Goal: Task Accomplishment & Management: Use online tool/utility

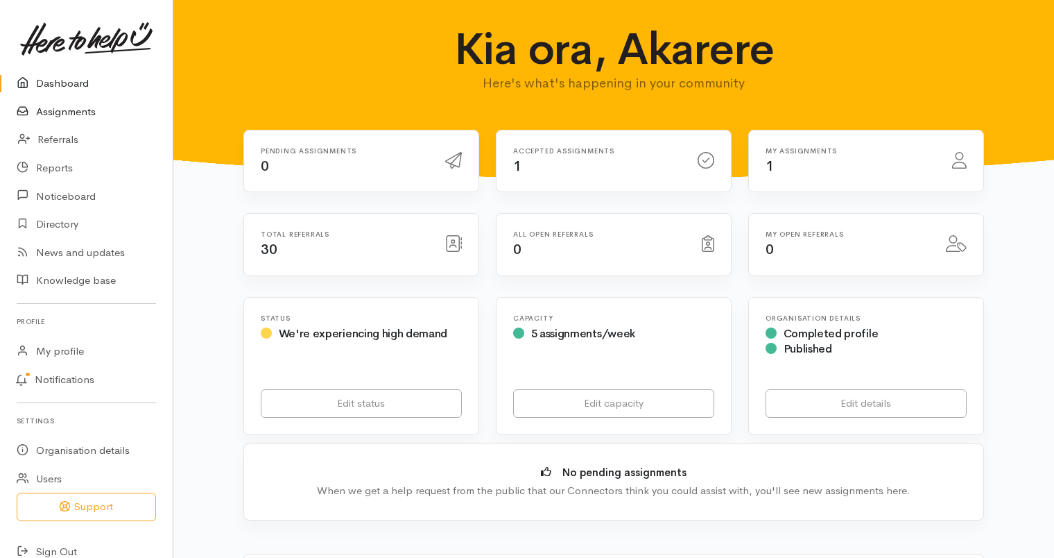
click at [70, 112] on link "Assignments" at bounding box center [86, 112] width 173 height 28
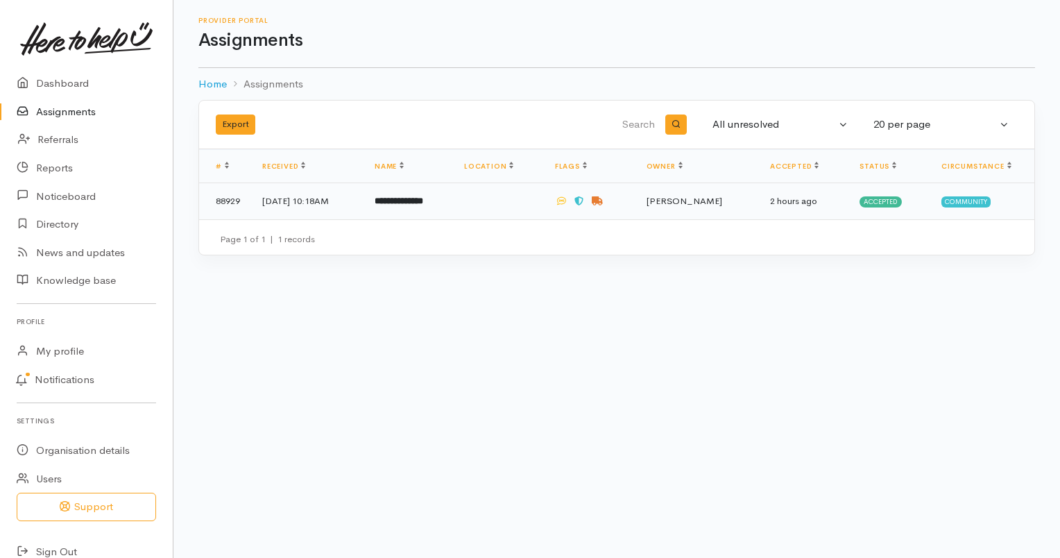
click at [364, 205] on td "18 Sep 2025, 10:18AM" at bounding box center [307, 201] width 112 height 36
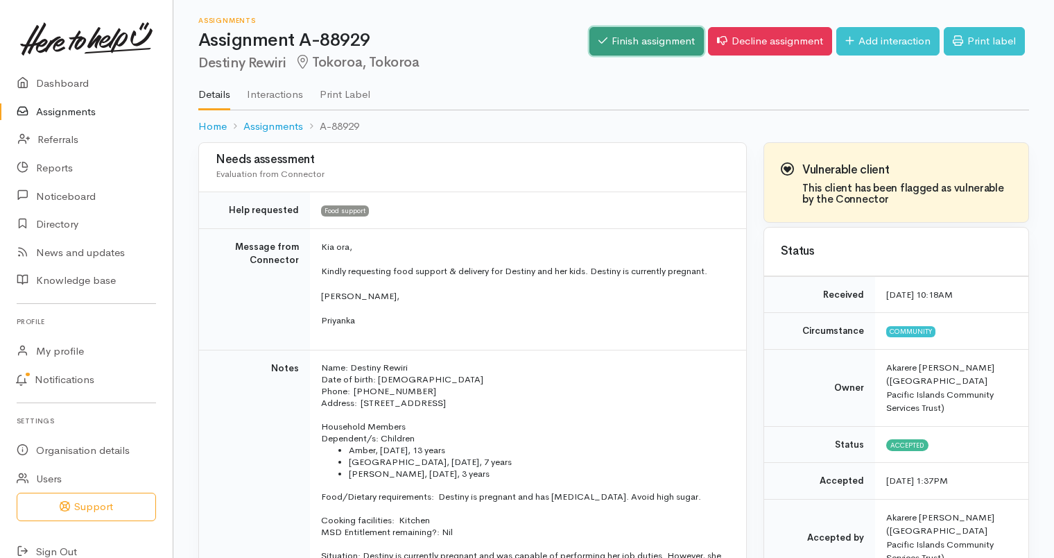
click at [647, 46] on link "Finish assignment" at bounding box center [647, 41] width 114 height 28
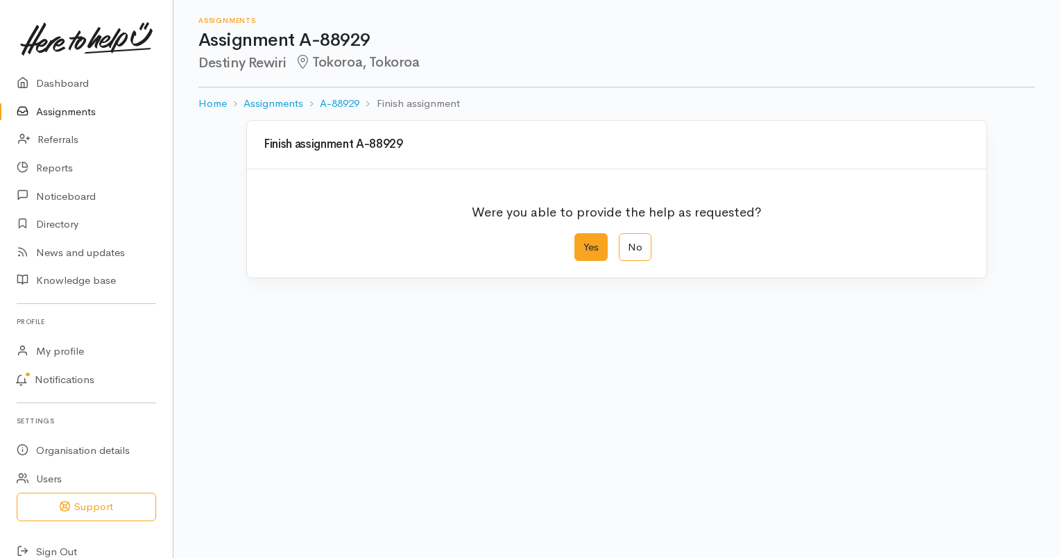
click at [596, 245] on label "Yes" at bounding box center [590, 247] width 33 height 28
click at [583, 242] on input "Yes" at bounding box center [578, 237] width 9 height 9
radio input "true"
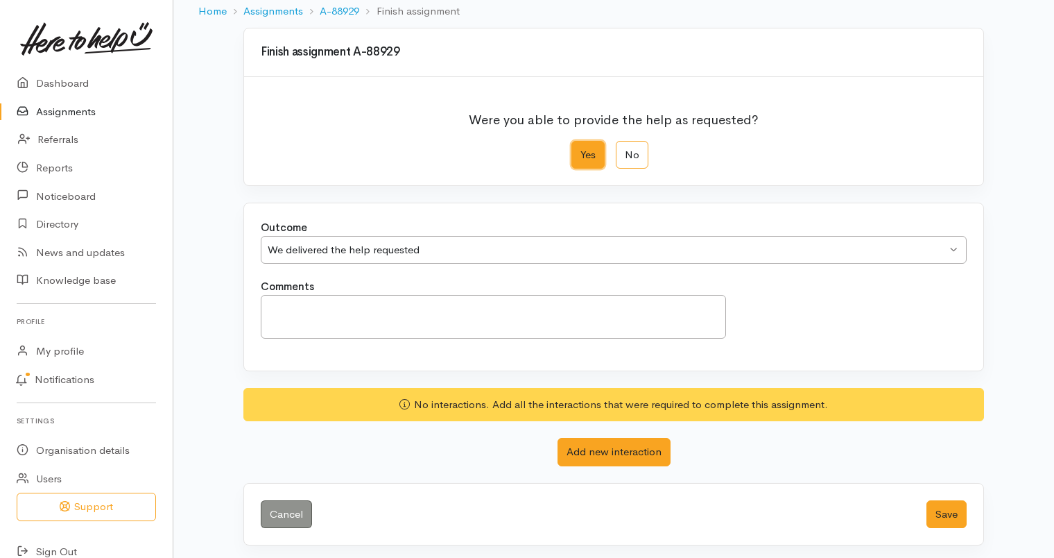
scroll to position [94, 0]
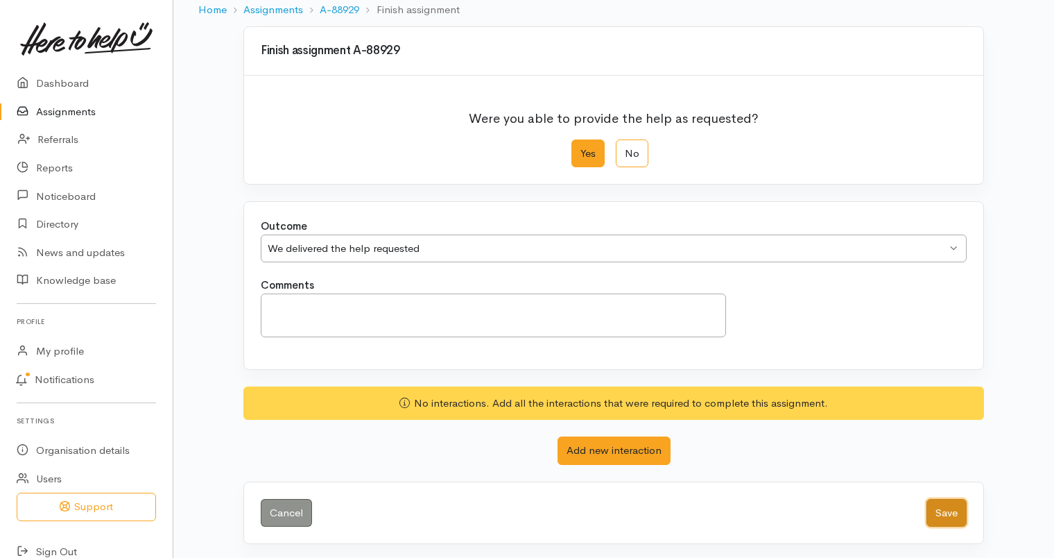
click at [952, 499] on button "Save" at bounding box center [947, 513] width 40 height 28
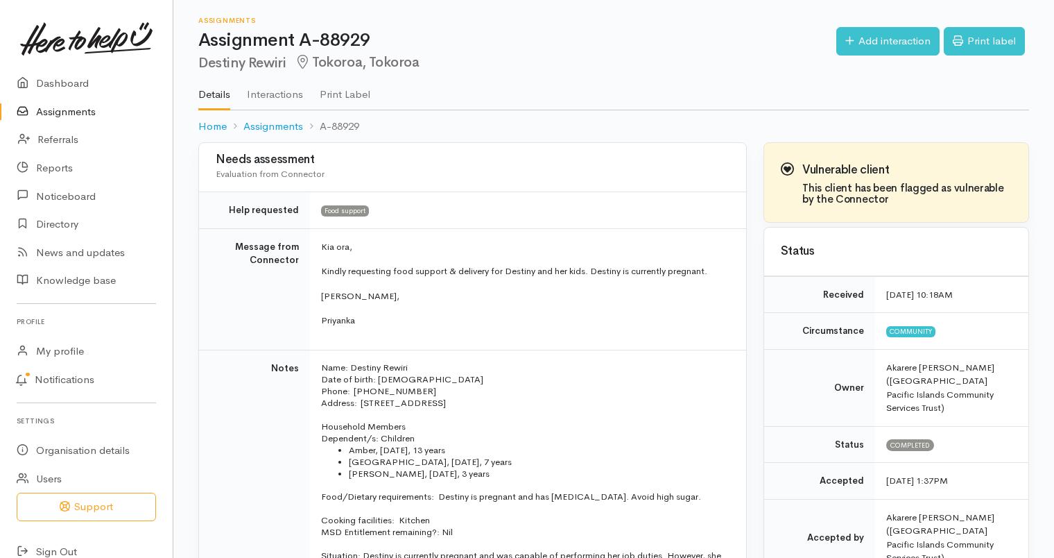
click at [60, 111] on link "Assignments" at bounding box center [86, 112] width 173 height 28
